Goal: Task Accomplishment & Management: Complete application form

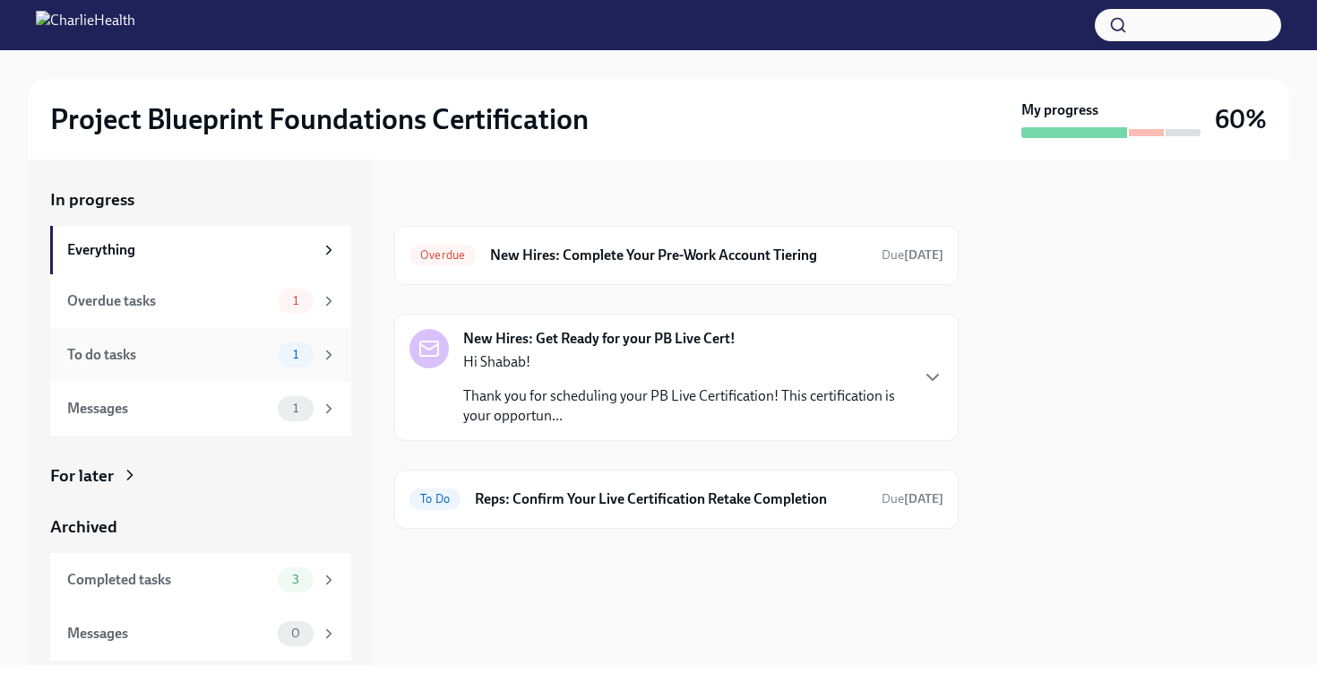
click at [327, 365] on div "1" at bounding box center [307, 354] width 59 height 25
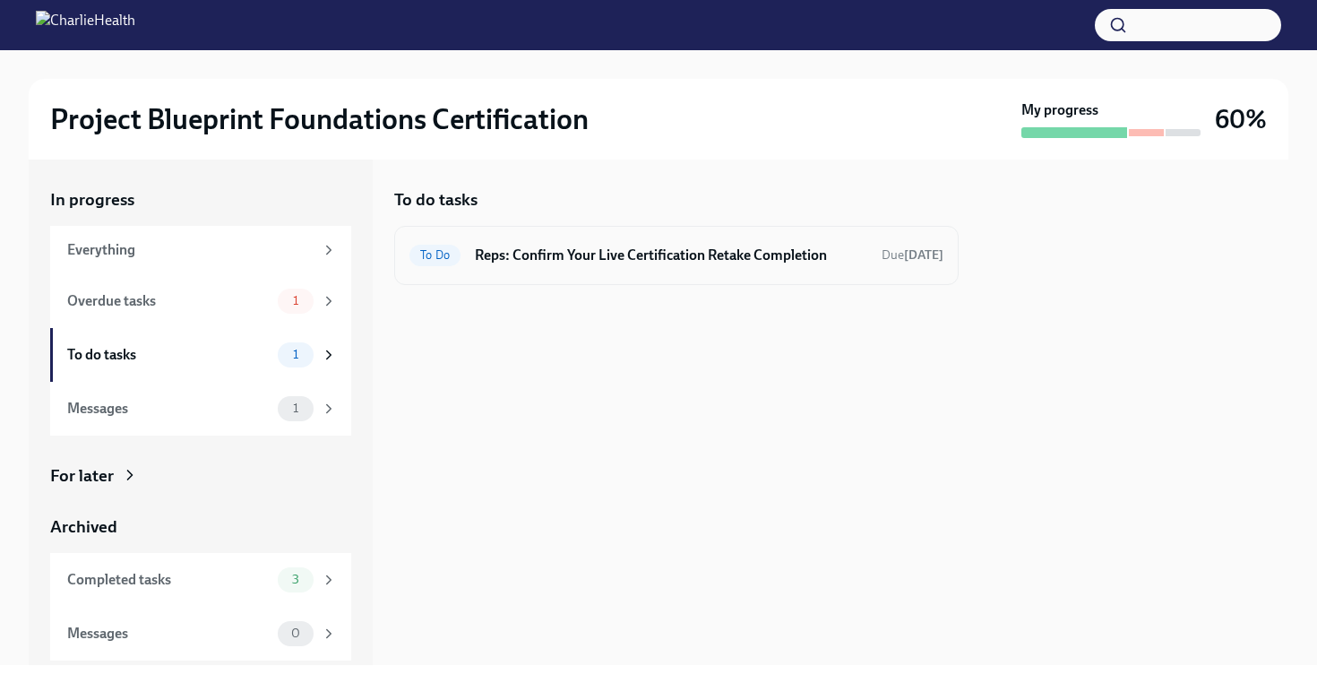
click at [590, 265] on div "To Do Reps: Confirm Your Live Certification Retake Completion Due [DATE]" at bounding box center [677, 255] width 534 height 29
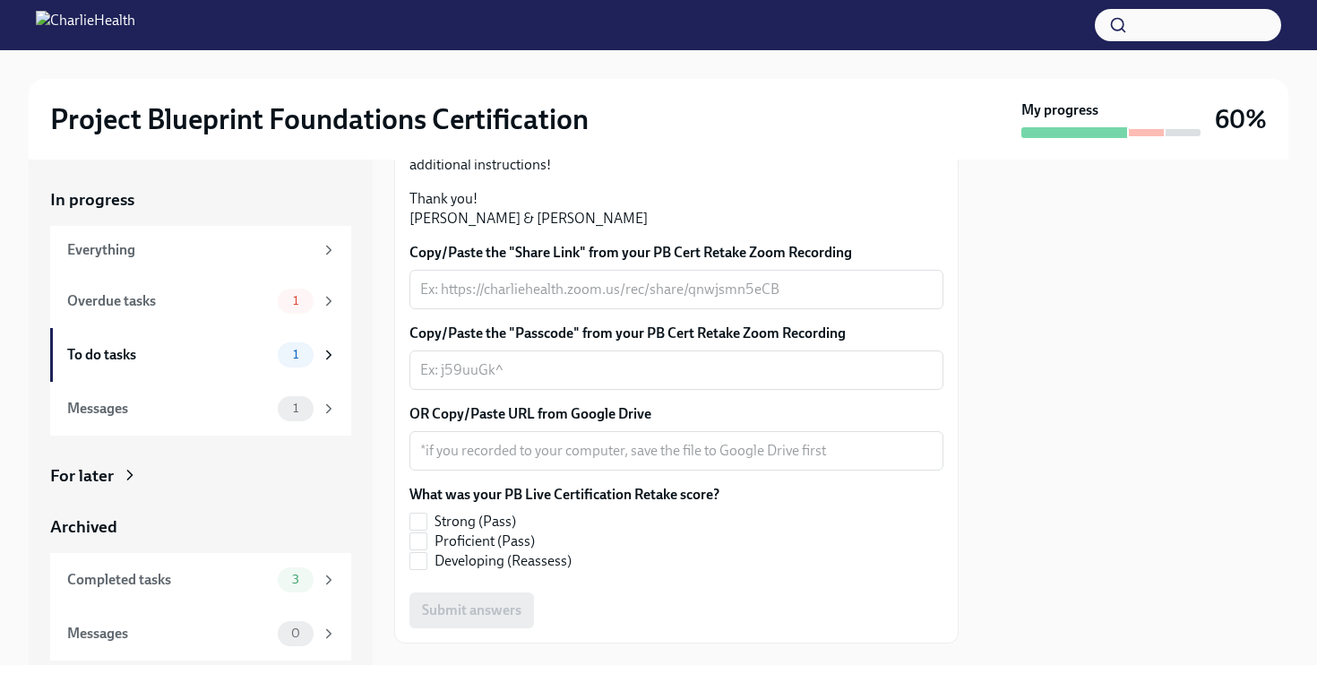
scroll to position [270, 0]
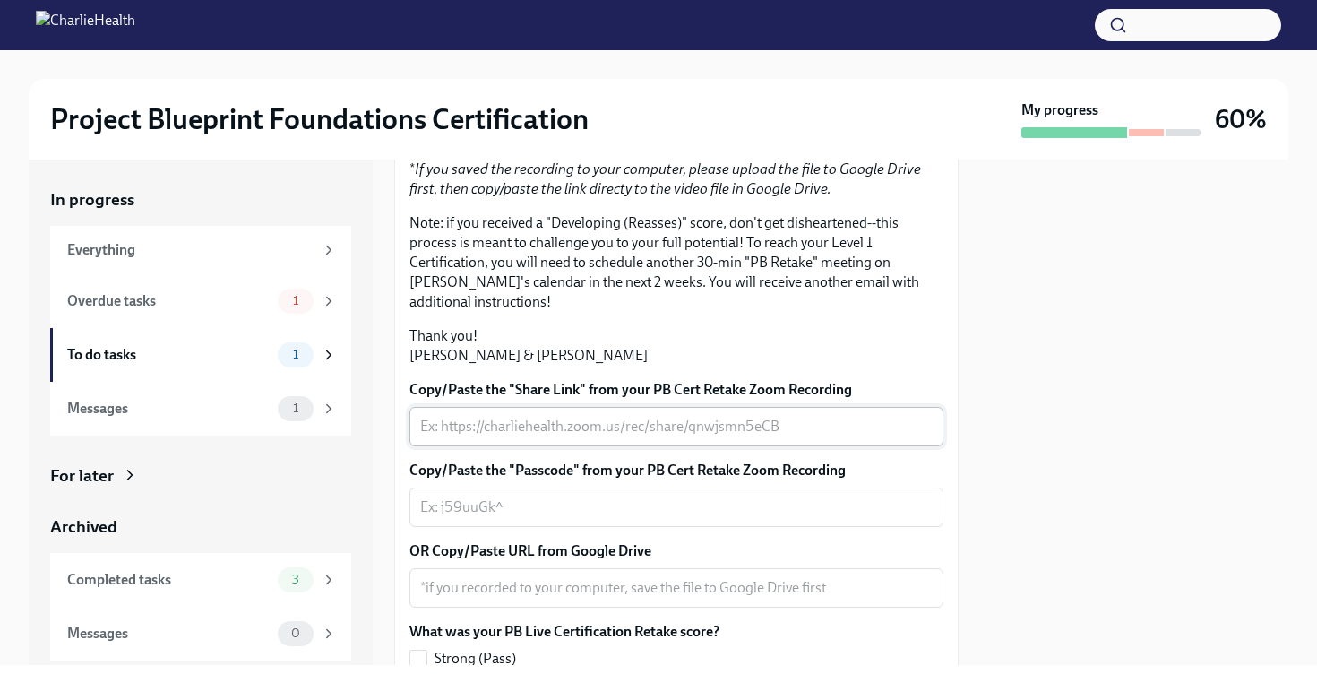
click at [481, 437] on textarea "Copy/Paste the "Share Link" from your PB Cert Retake Zoom Recording" at bounding box center [676, 427] width 513 height 22
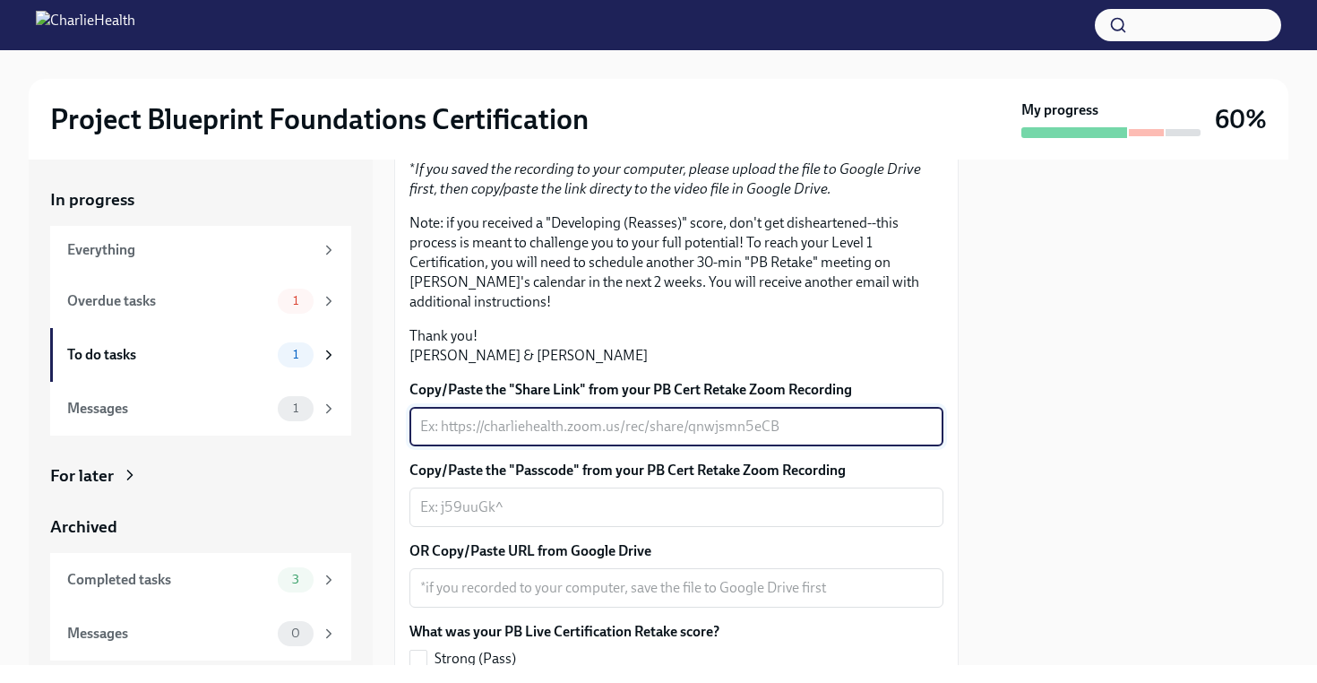
paste textarea "[URL][DOMAIN_NAME] Passcode: F8Q&g6JK"
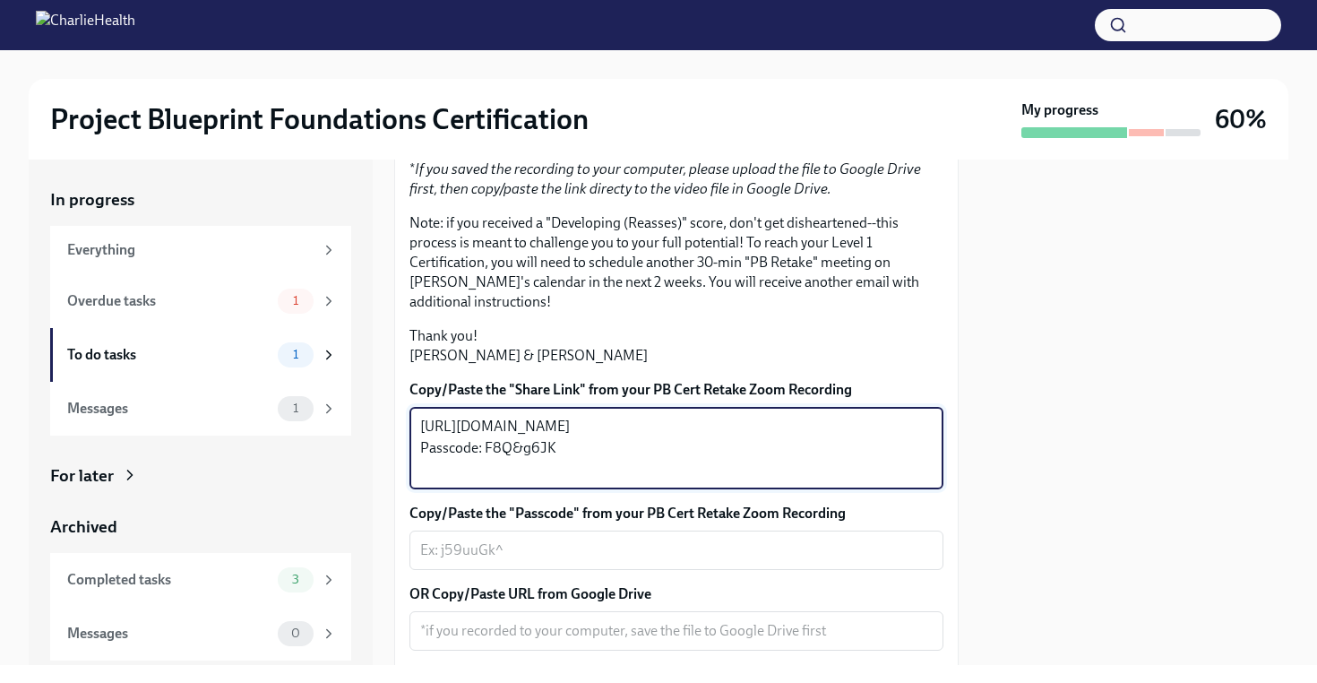
drag, startPoint x: 487, startPoint y: 599, endPoint x: 565, endPoint y: 604, distance: 78.2
click at [565, 480] on textarea "[URL][DOMAIN_NAME] Passcode: F8Q&g6JK" at bounding box center [676, 448] width 513 height 65
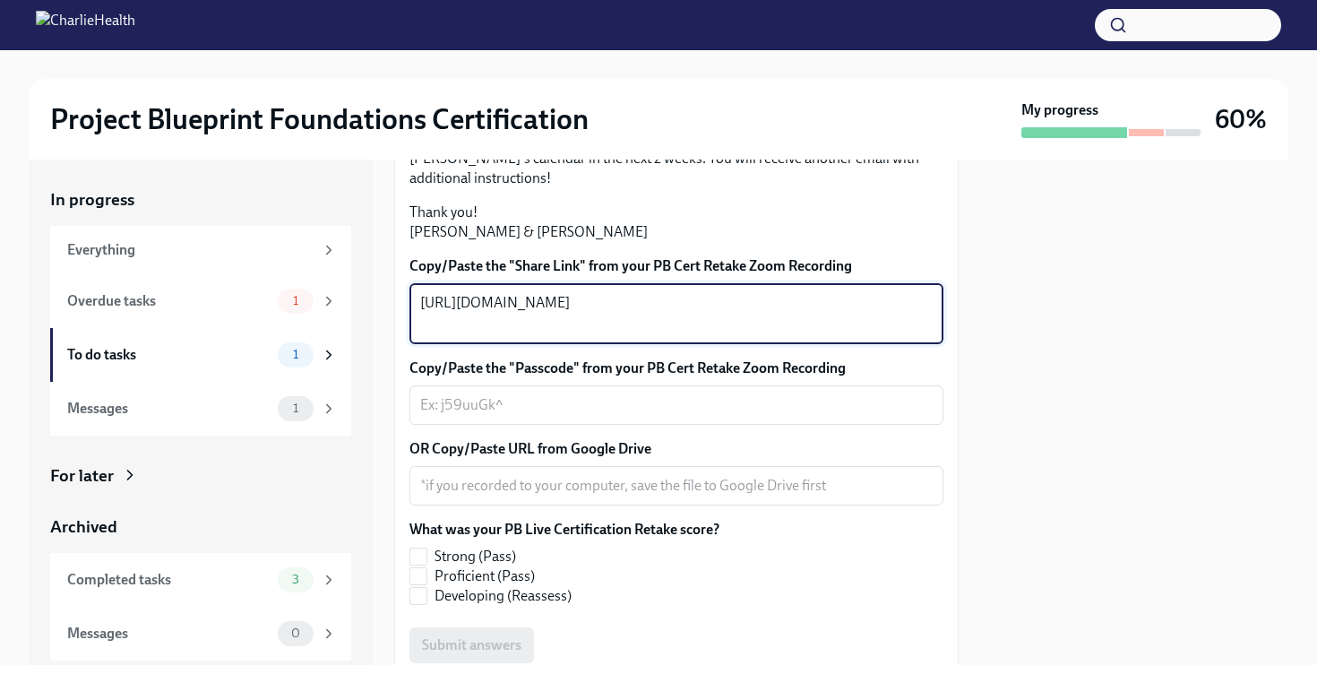
scroll to position [440, 0]
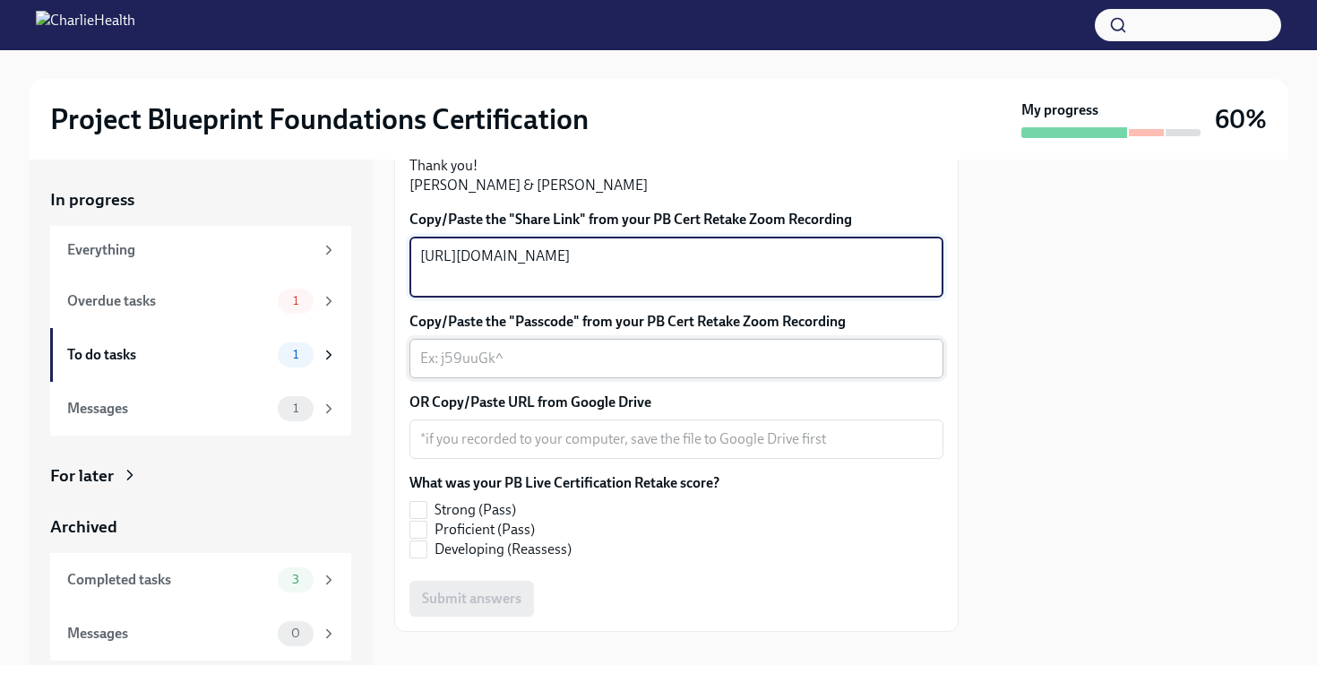
type textarea "[URL][DOMAIN_NAME]"
click at [514, 369] on textarea "Copy/Paste the "Passcode" from your PB Cert Retake Zoom Recording" at bounding box center [676, 359] width 513 height 22
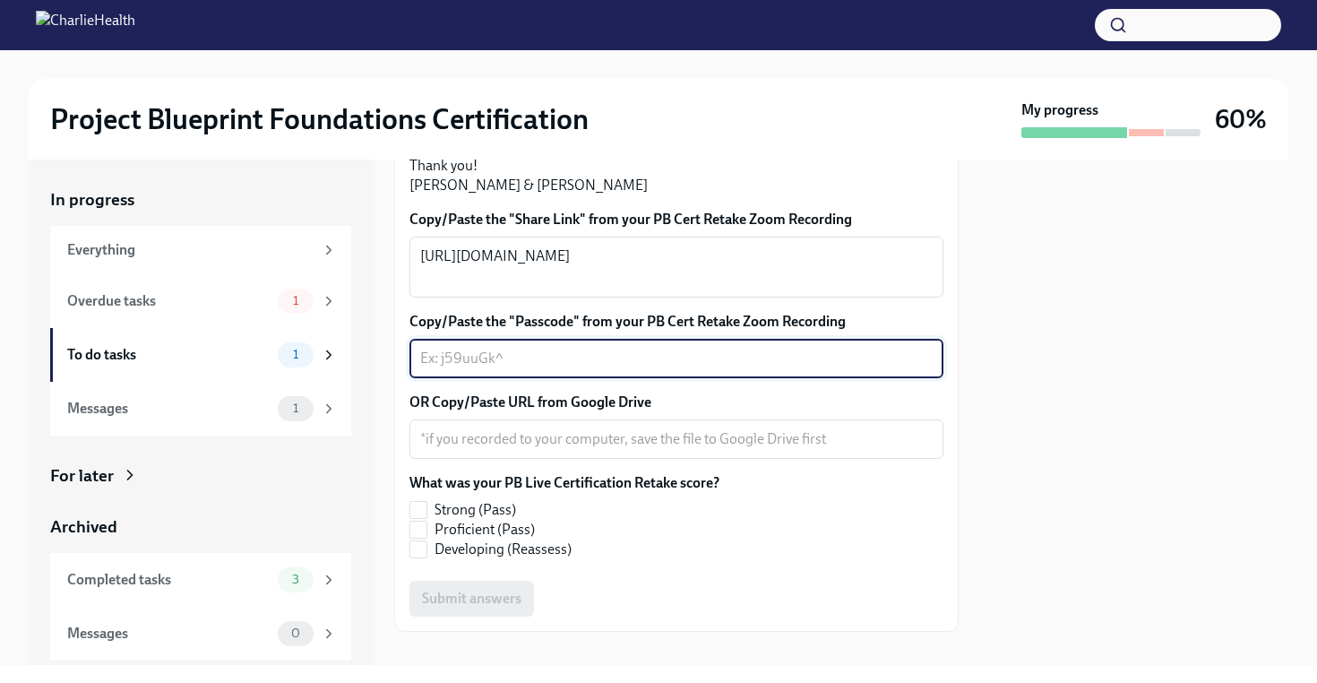
paste textarea "F8Q&g6JK"
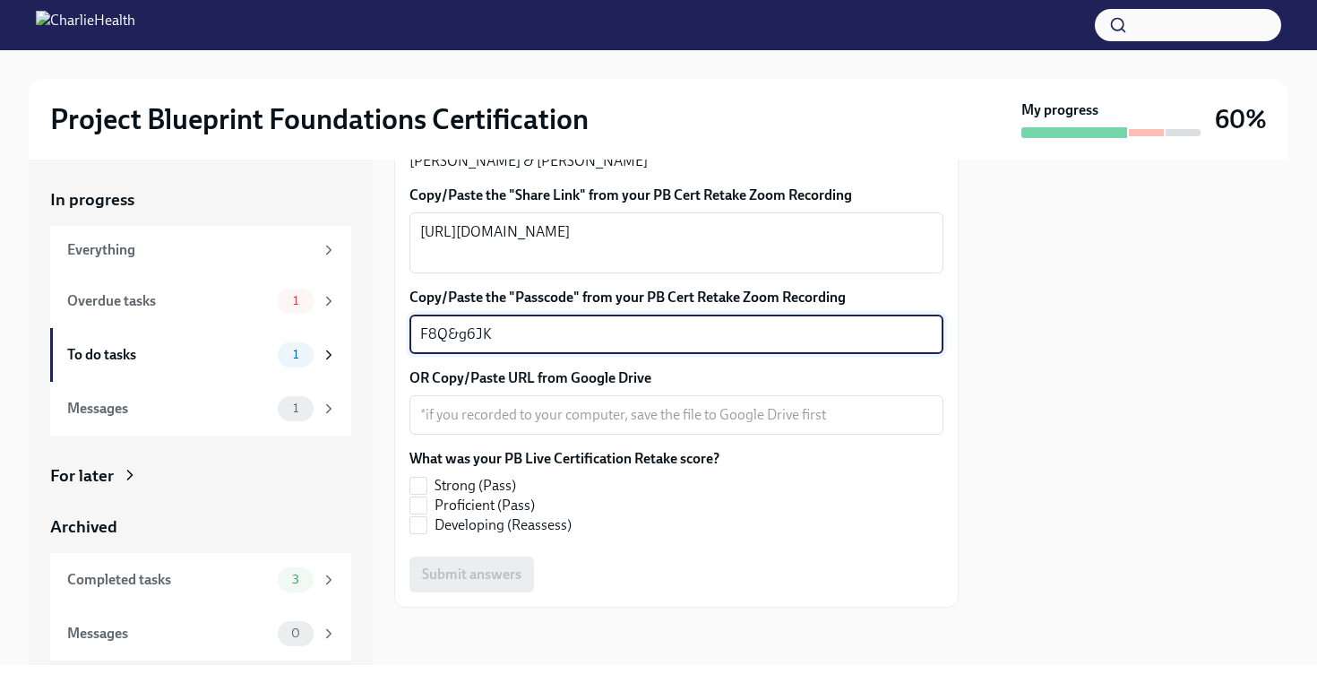
scroll to position [572, 0]
type textarea "F8Q&g6JK"
click at [419, 514] on input "Proficient (Pass)" at bounding box center [418, 505] width 16 height 16
checkbox input "true"
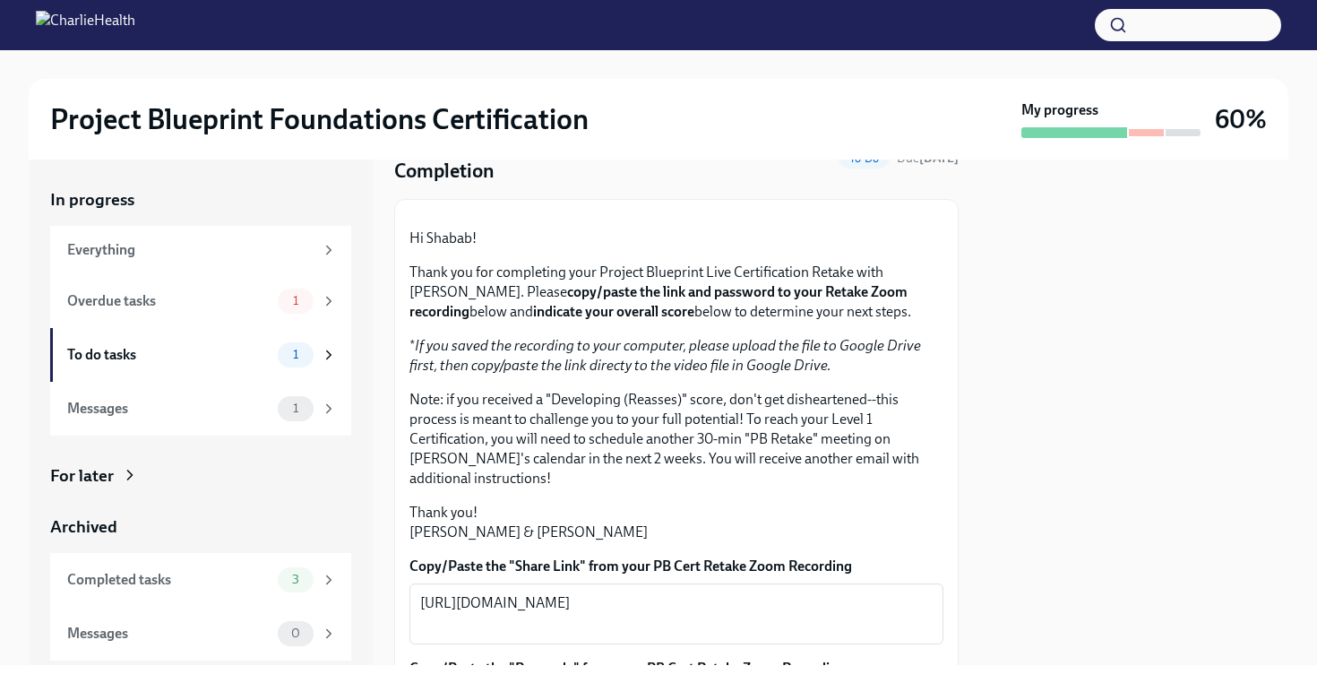
scroll to position [594, 0]
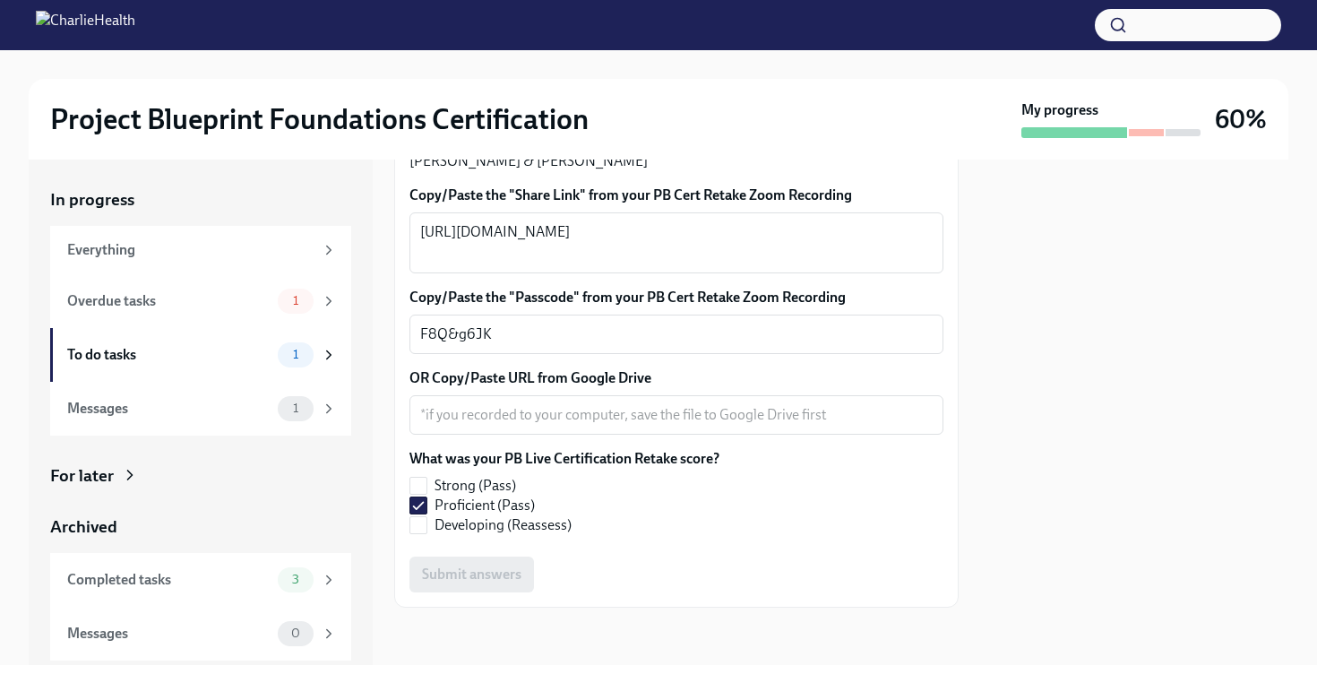
click at [613, 564] on div "Submit answers" at bounding box center [677, 575] width 534 height 36
click at [525, 435] on div "x ​" at bounding box center [677, 414] width 534 height 39
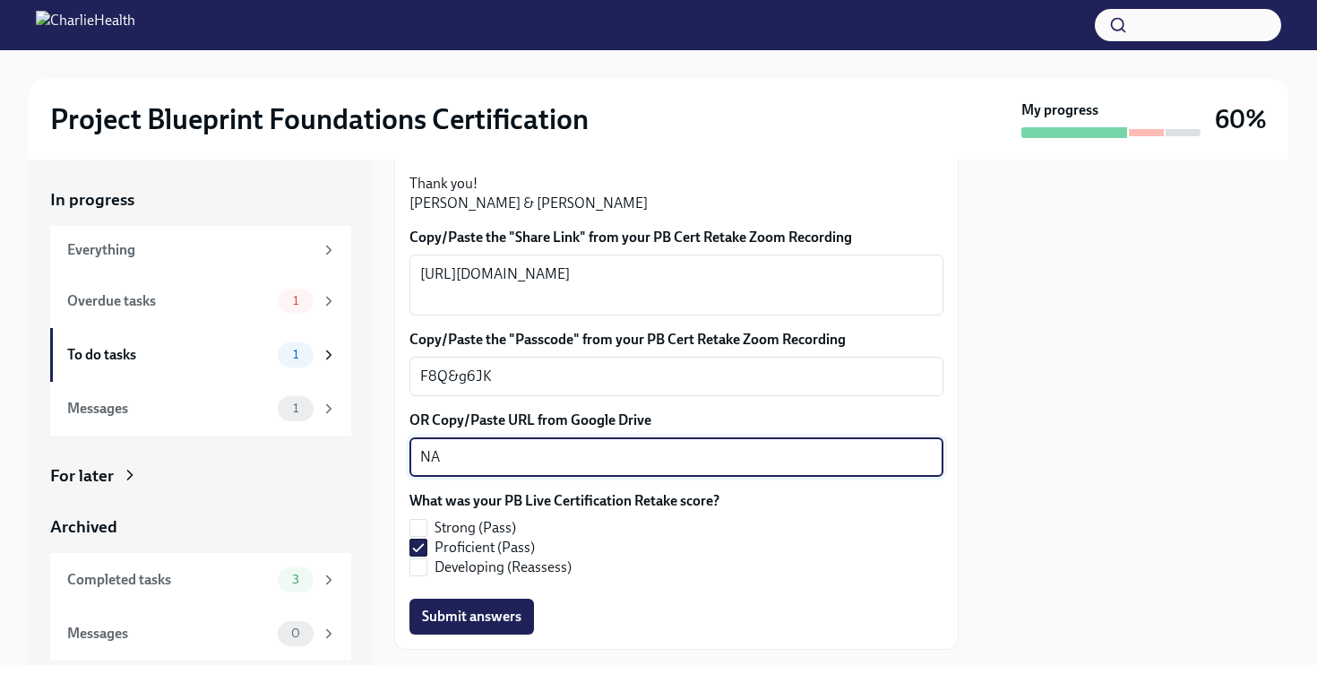
scroll to position [397, 0]
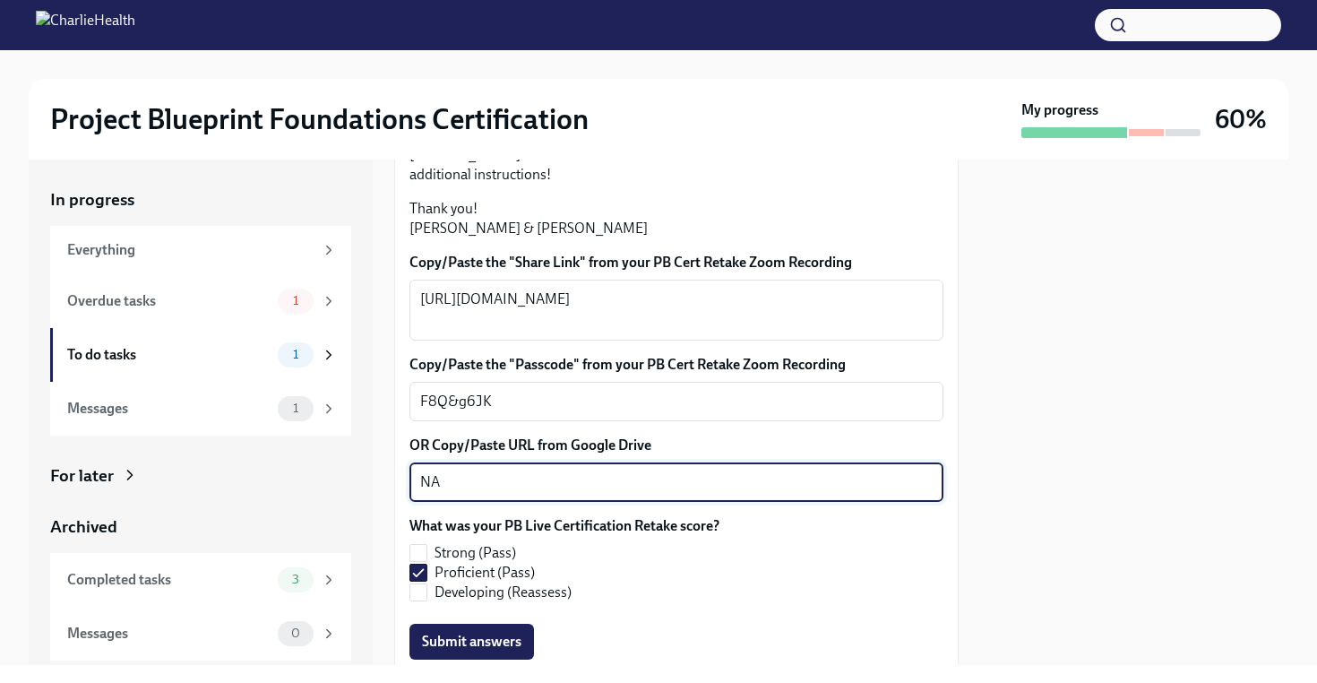
type textarea "N"
click at [605, 493] on textarea "OR Copy/Paste URL from Google Drive" at bounding box center [676, 482] width 513 height 22
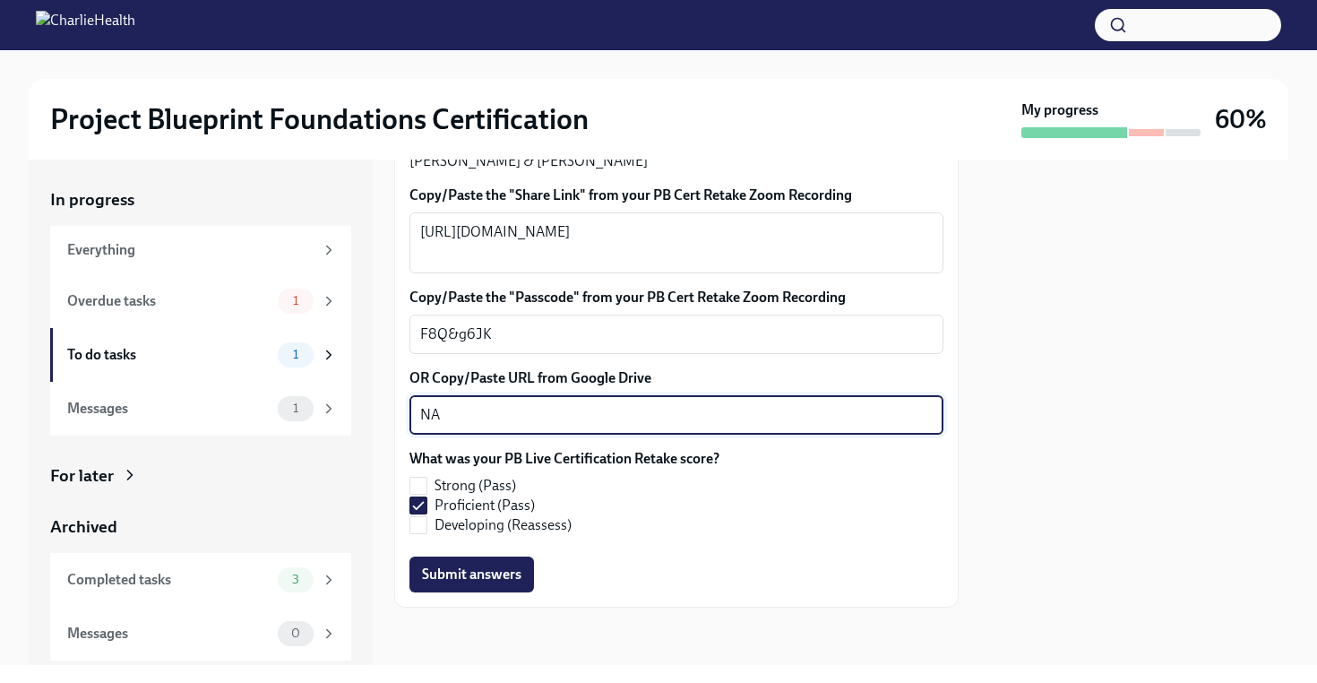
scroll to position [594, 0]
type textarea "NA"
click at [499, 575] on span "Submit answers" at bounding box center [471, 575] width 99 height 18
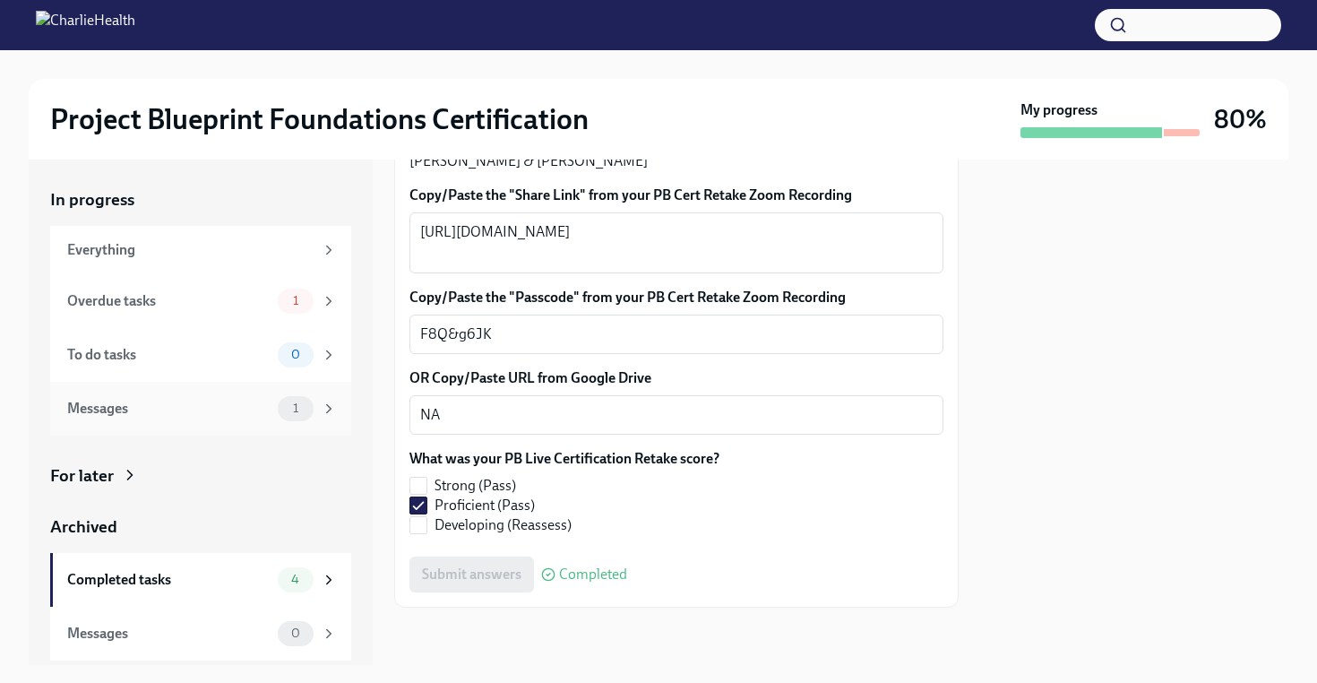
click at [294, 407] on span "1" at bounding box center [295, 408] width 27 height 13
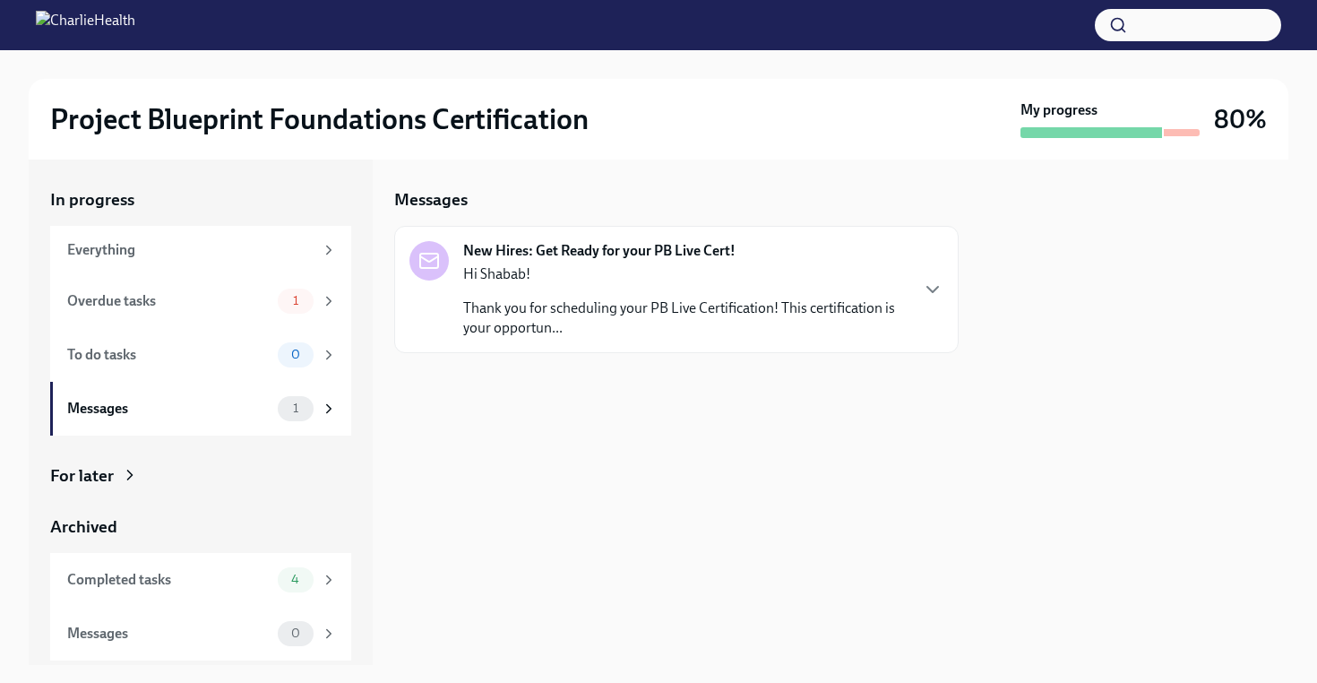
click at [609, 332] on p "Thank you for scheduling your PB Live Certification! This certification is your…" at bounding box center [685, 317] width 445 height 39
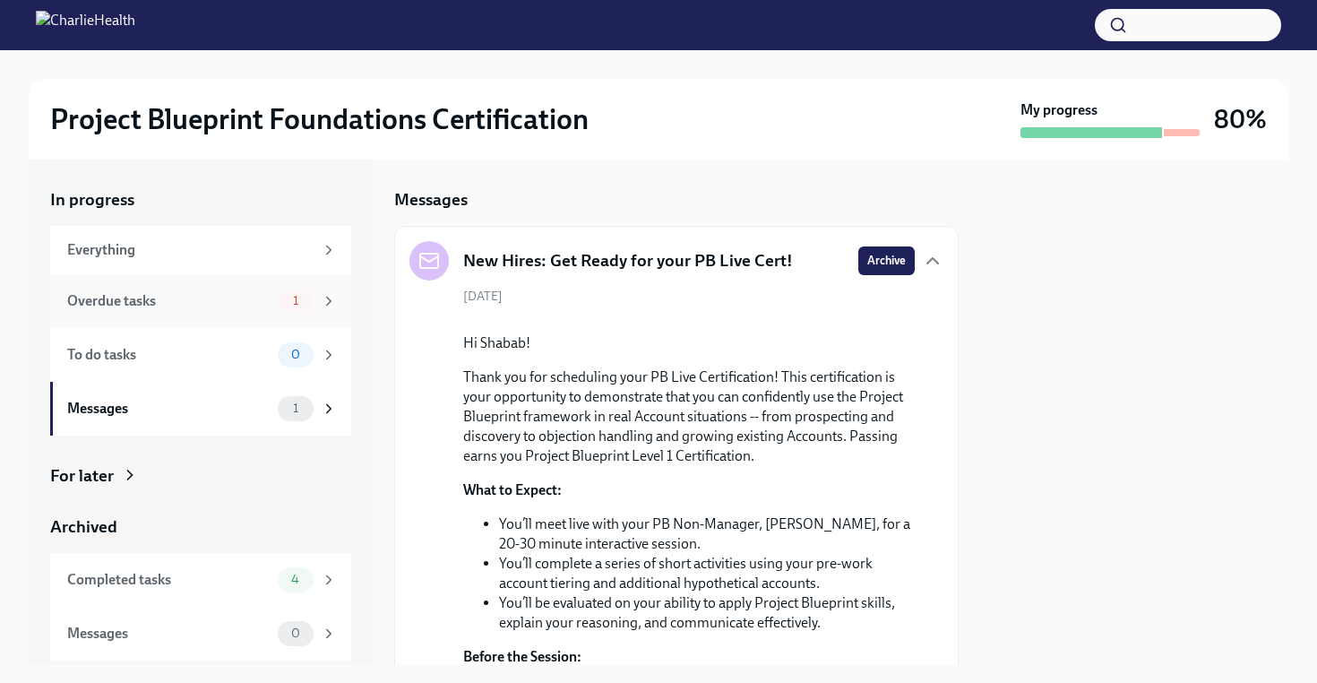
click at [186, 280] on div "Overdue tasks 1" at bounding box center [200, 301] width 301 height 54
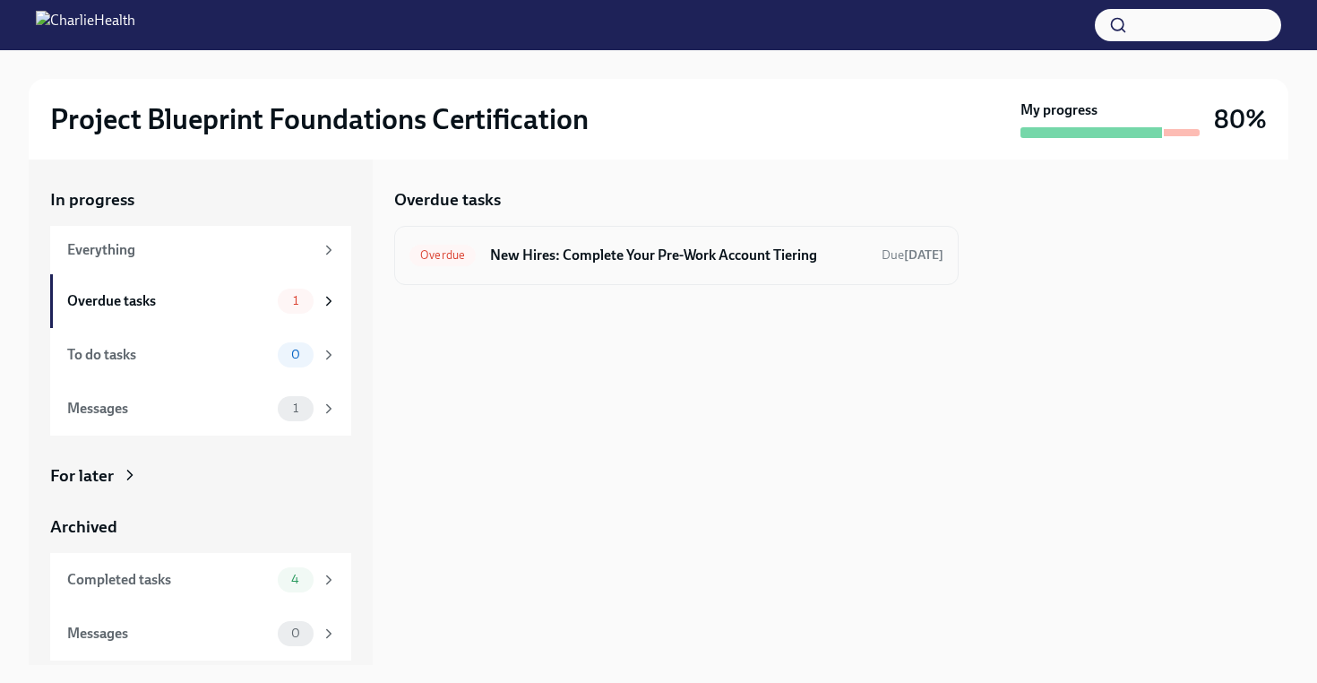
click at [559, 239] on div "Overdue New Hires: Complete Your Pre-Work Account Tiering Due [DATE]" at bounding box center [676, 255] width 565 height 59
click at [555, 262] on h6 "New Hires: Complete Your Pre-Work Account Tiering" at bounding box center [678, 256] width 377 height 20
